Goal: Find contact information

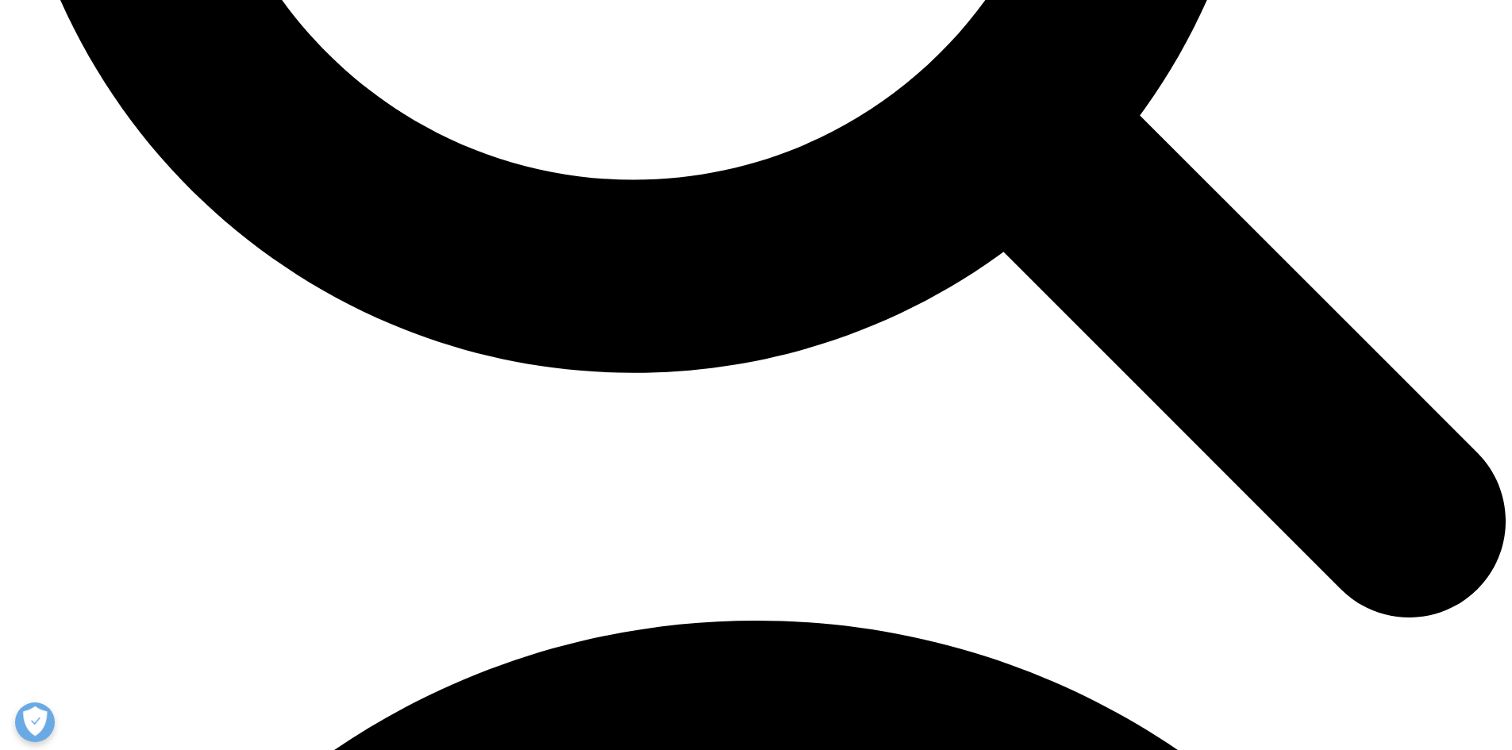
scroll to position [2461, 0]
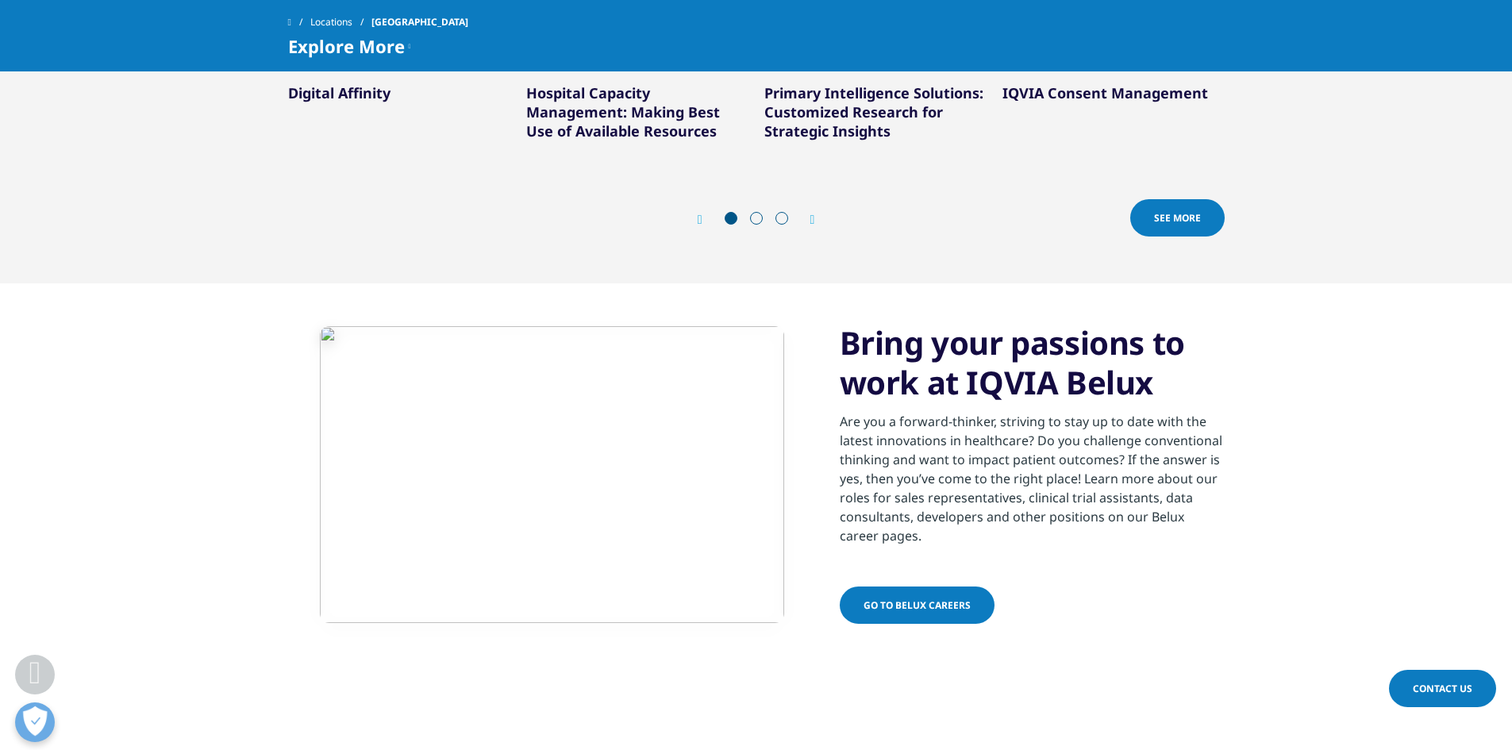
click at [929, 598] on span "Go to Belux careers" at bounding box center [917, 604] width 107 height 13
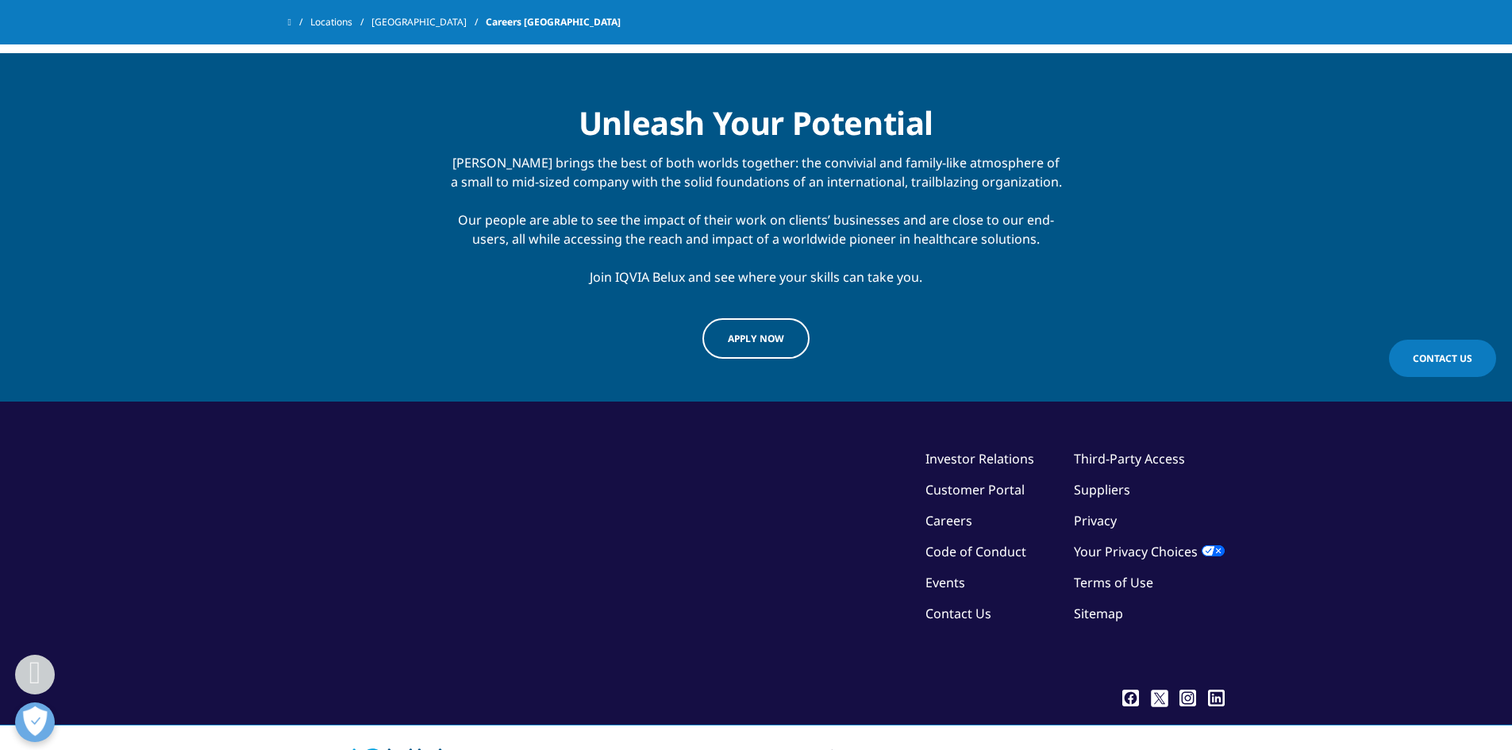
scroll to position [1548, 0]
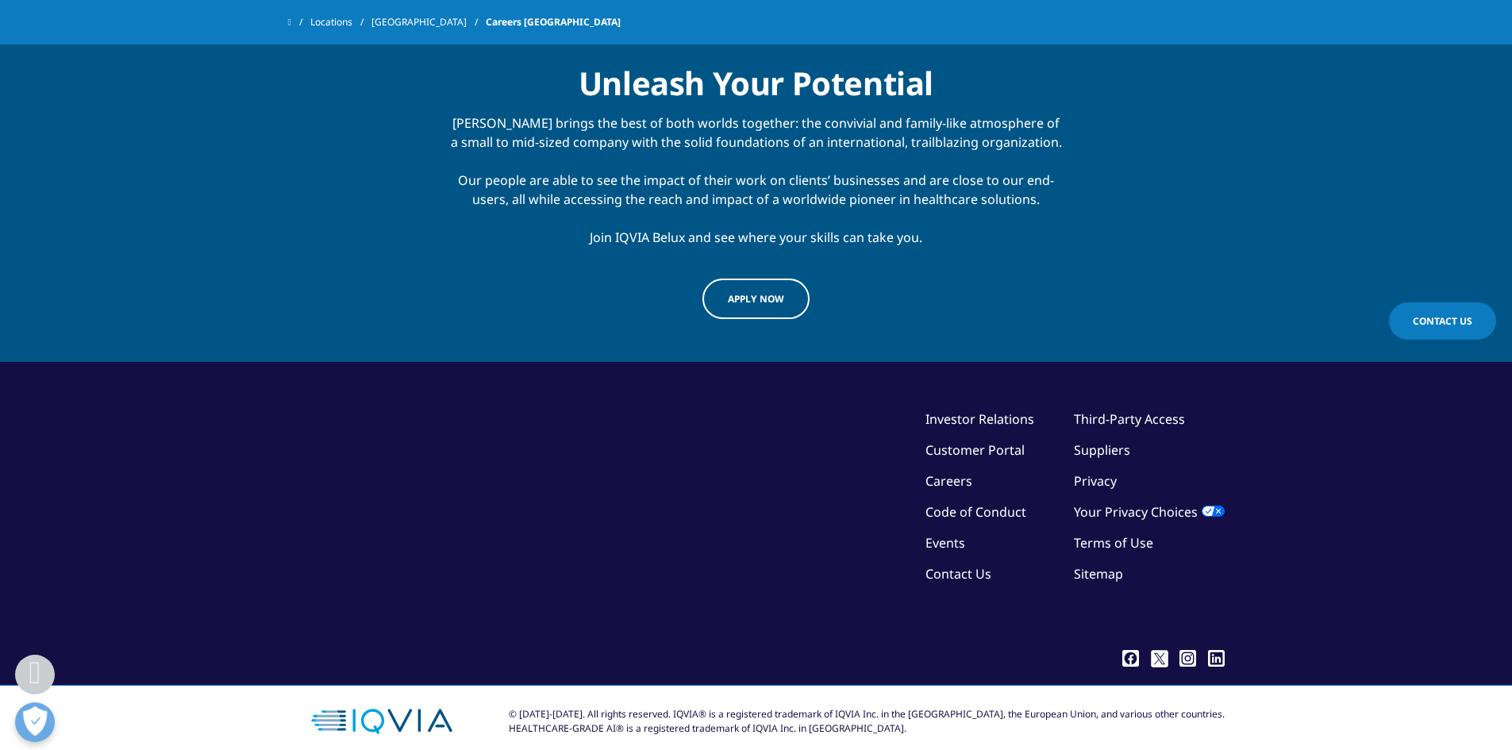
click at [956, 565] on link "Contact Us" at bounding box center [959, 573] width 66 height 17
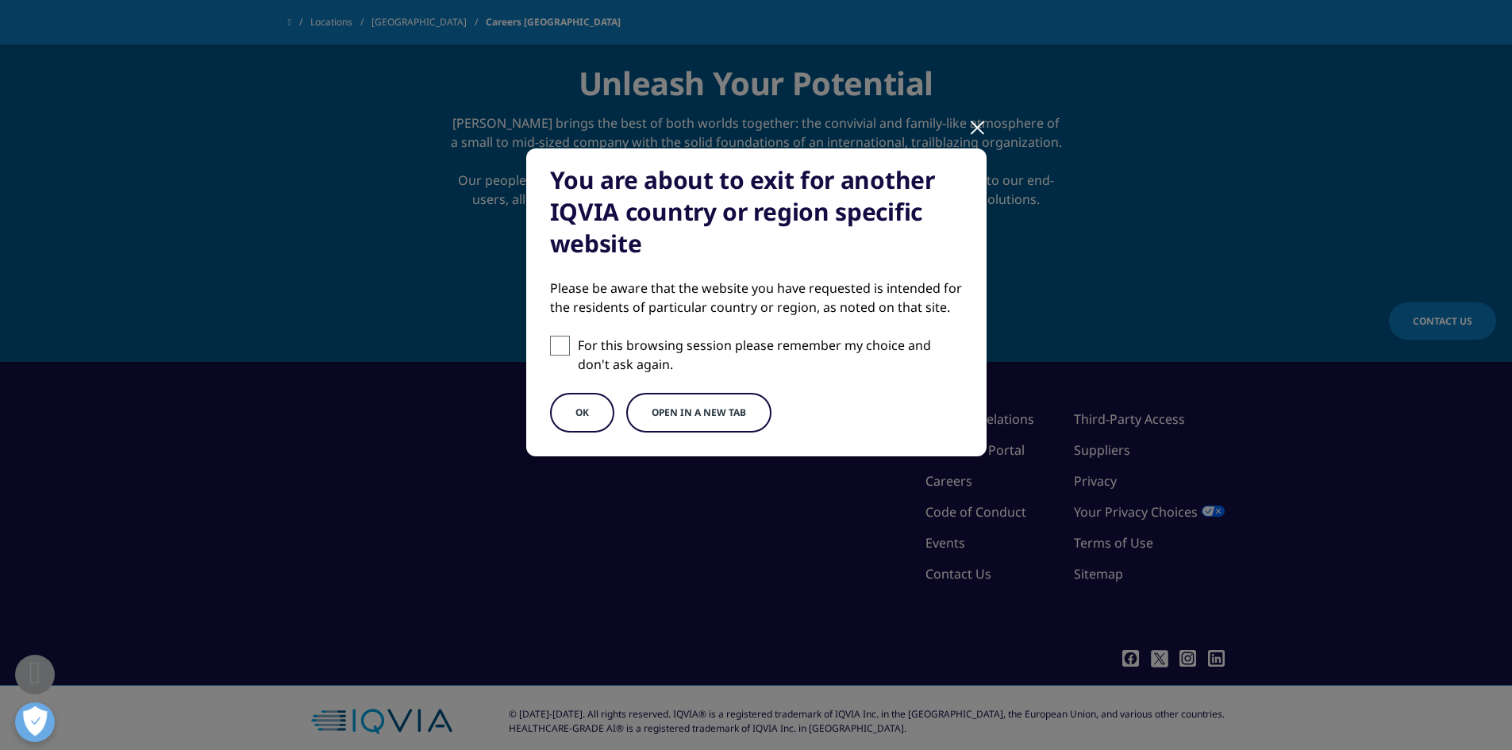
click at [975, 129] on div at bounding box center [977, 127] width 18 height 44
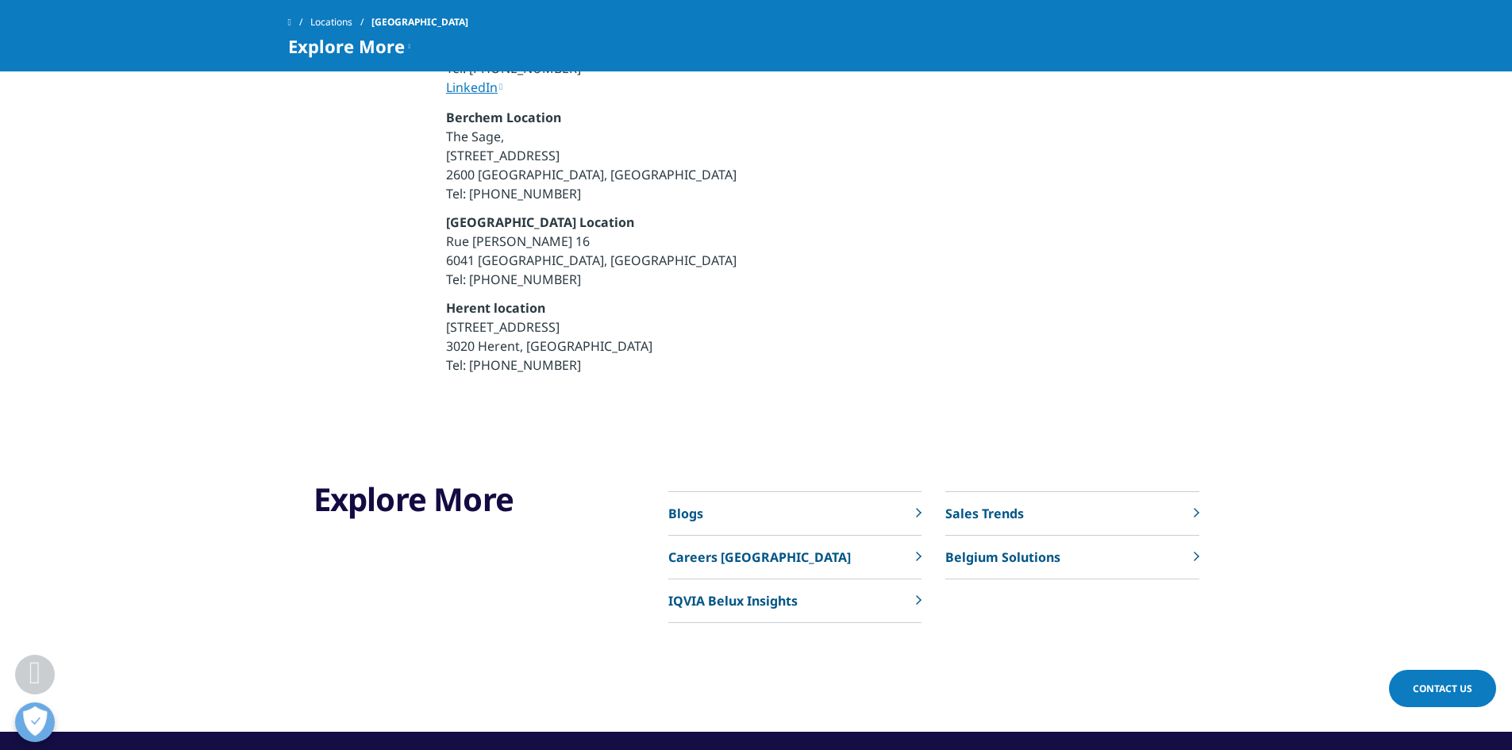
scroll to position [4921, 0]
